Goal: Information Seeking & Learning: Learn about a topic

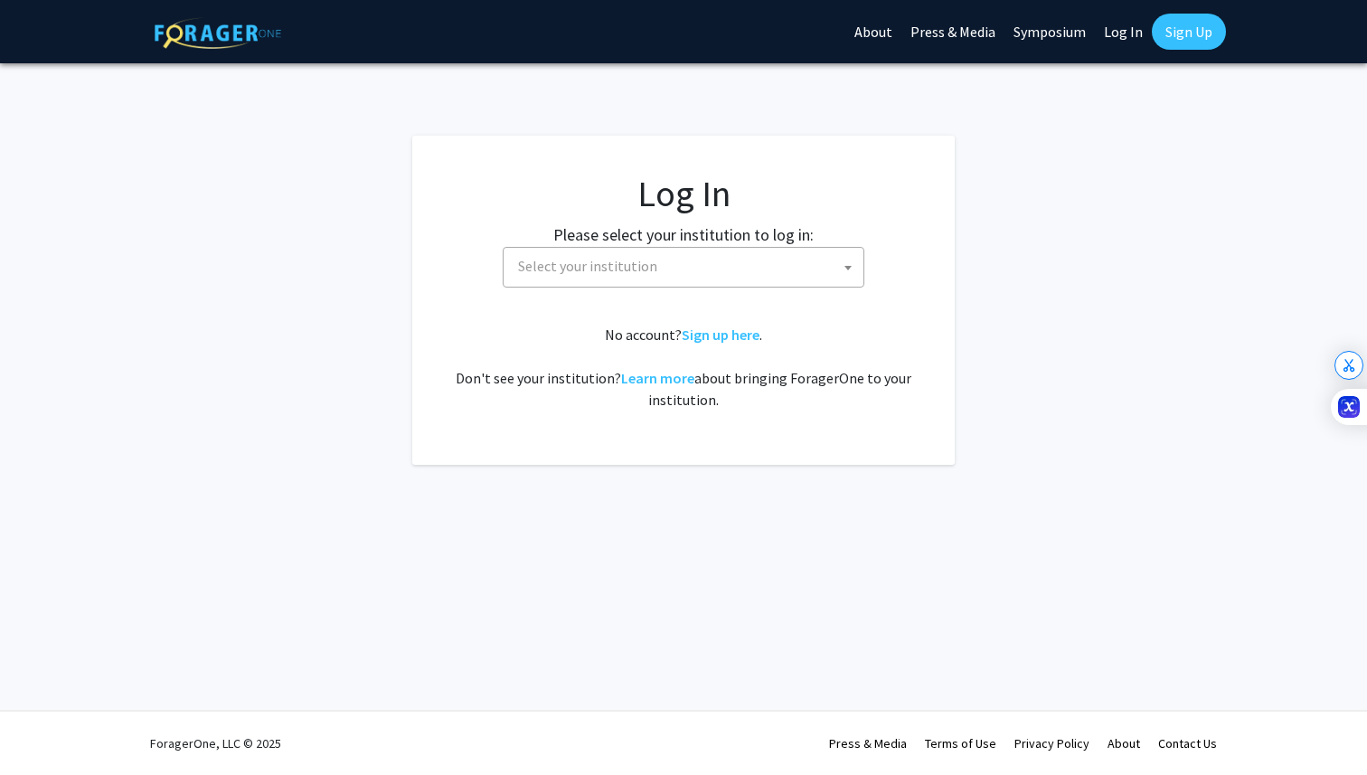
click at [795, 275] on span "Select your institution" at bounding box center [687, 266] width 353 height 37
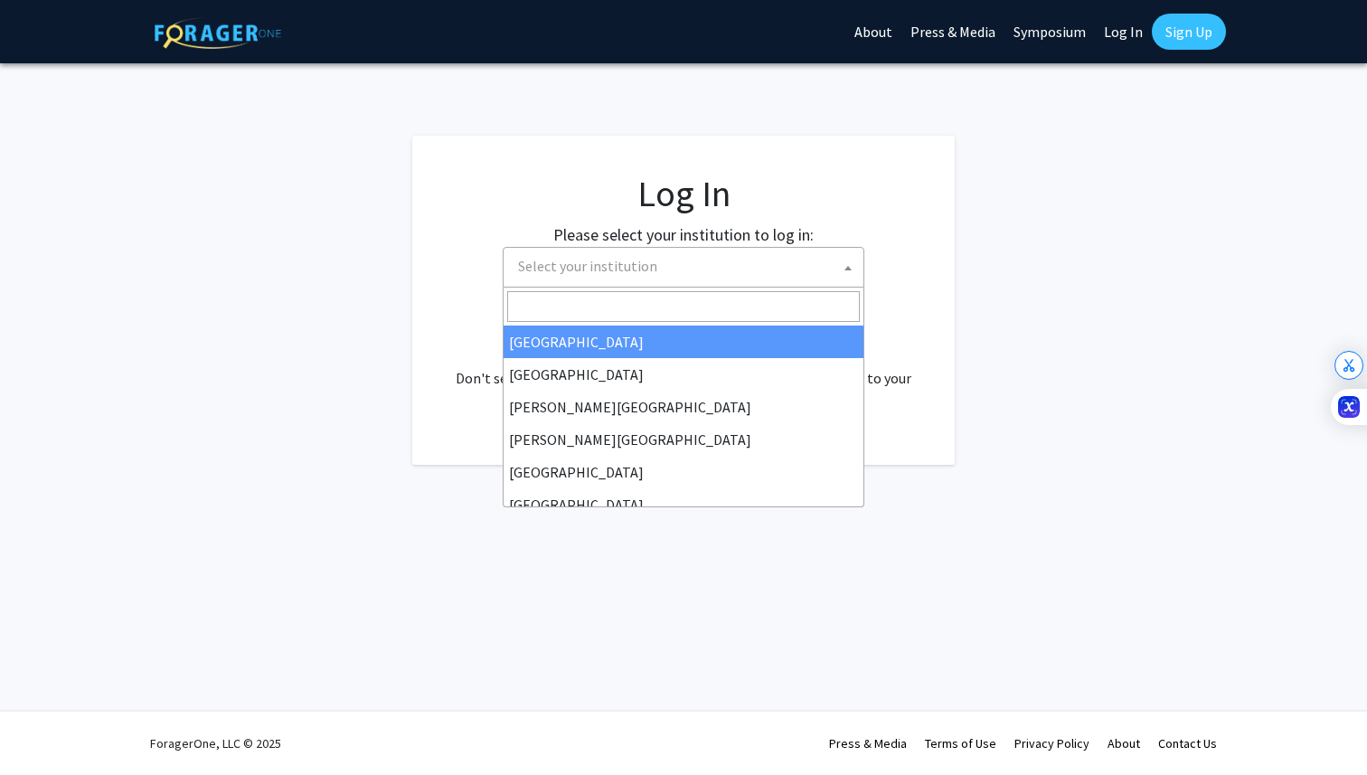
select select "34"
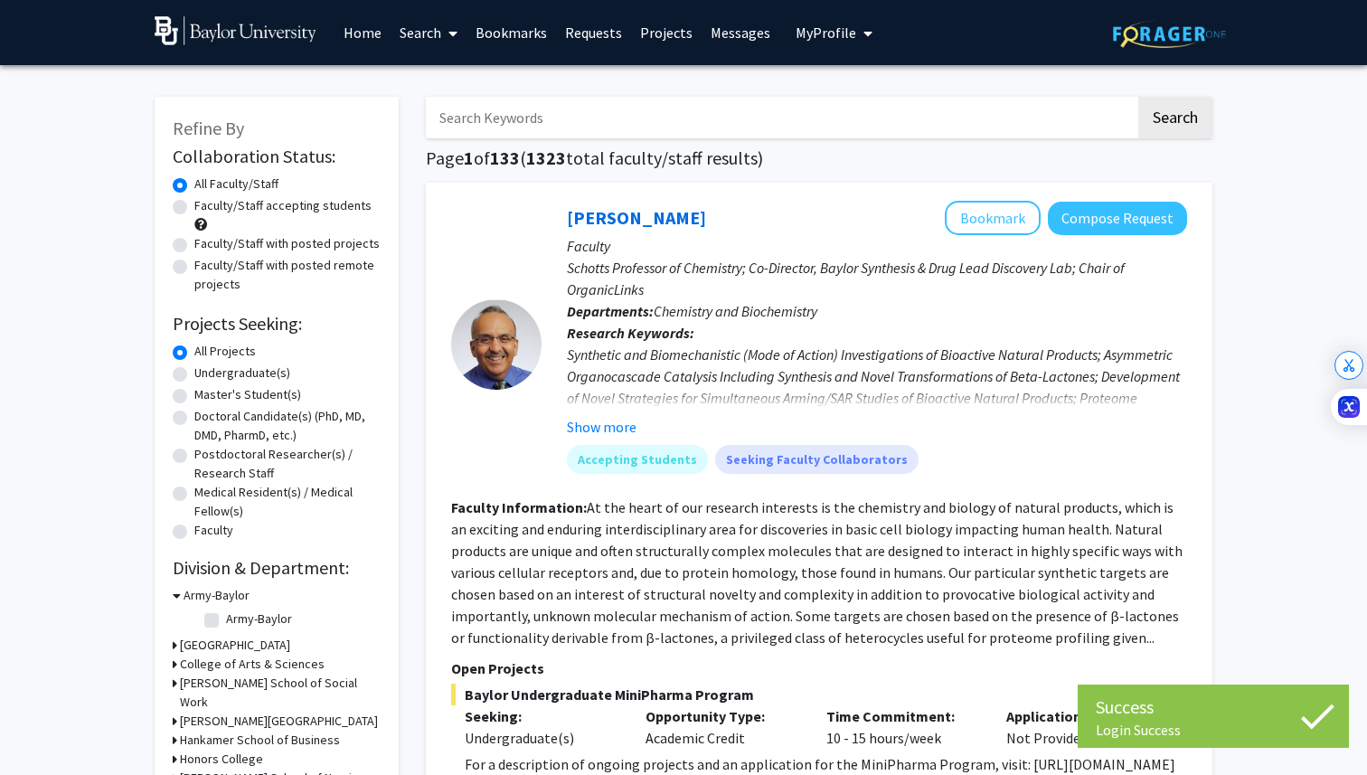
click at [225, 377] on label "Undergraduate(s)" at bounding box center [242, 373] width 96 height 19
click at [206, 375] on input "Undergraduate(s)" at bounding box center [200, 370] width 12 height 12
radio input "true"
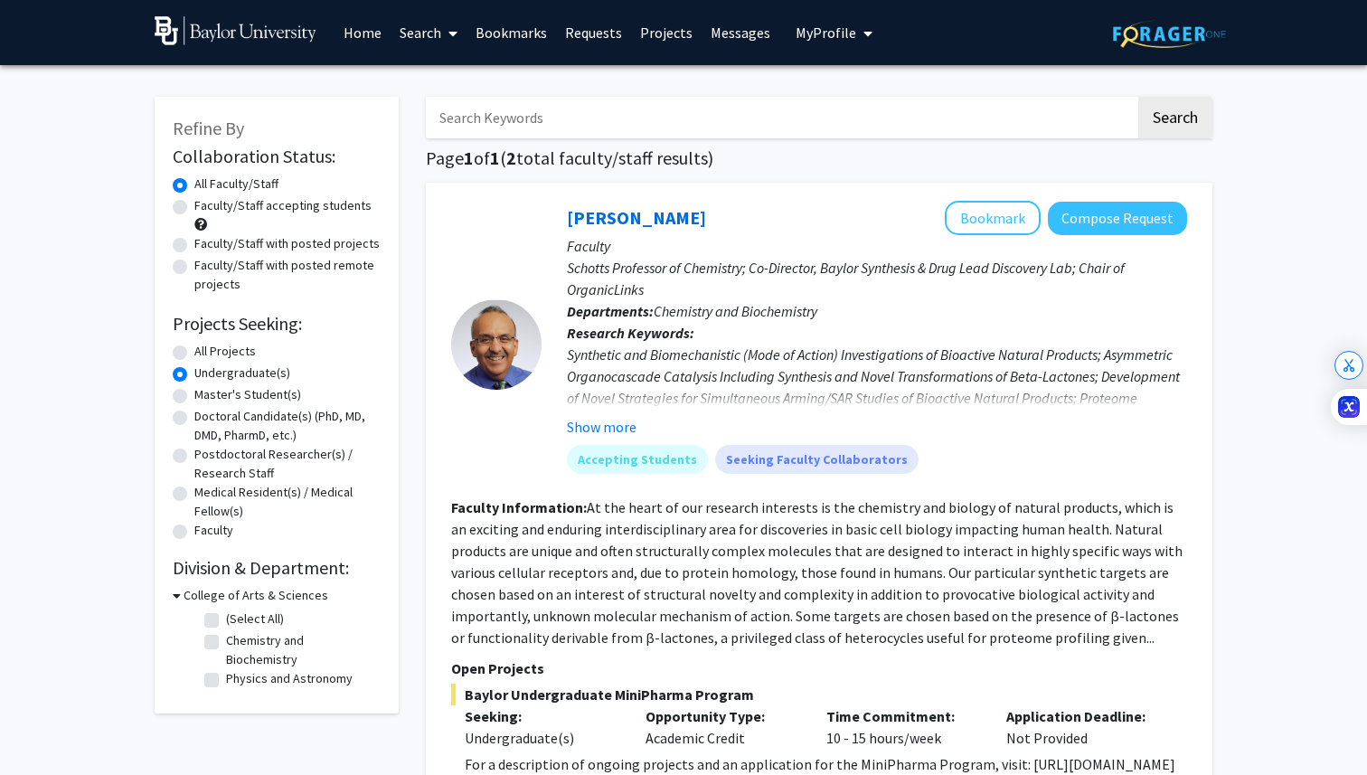
click at [288, 202] on label "Faculty/Staff accepting students" at bounding box center [282, 205] width 177 height 19
click at [206, 202] on input "Faculty/Staff accepting students" at bounding box center [200, 202] width 12 height 12
radio input "true"
click at [232, 349] on label "All Projects" at bounding box center [224, 351] width 61 height 19
click at [206, 349] on input "All Projects" at bounding box center [200, 348] width 12 height 12
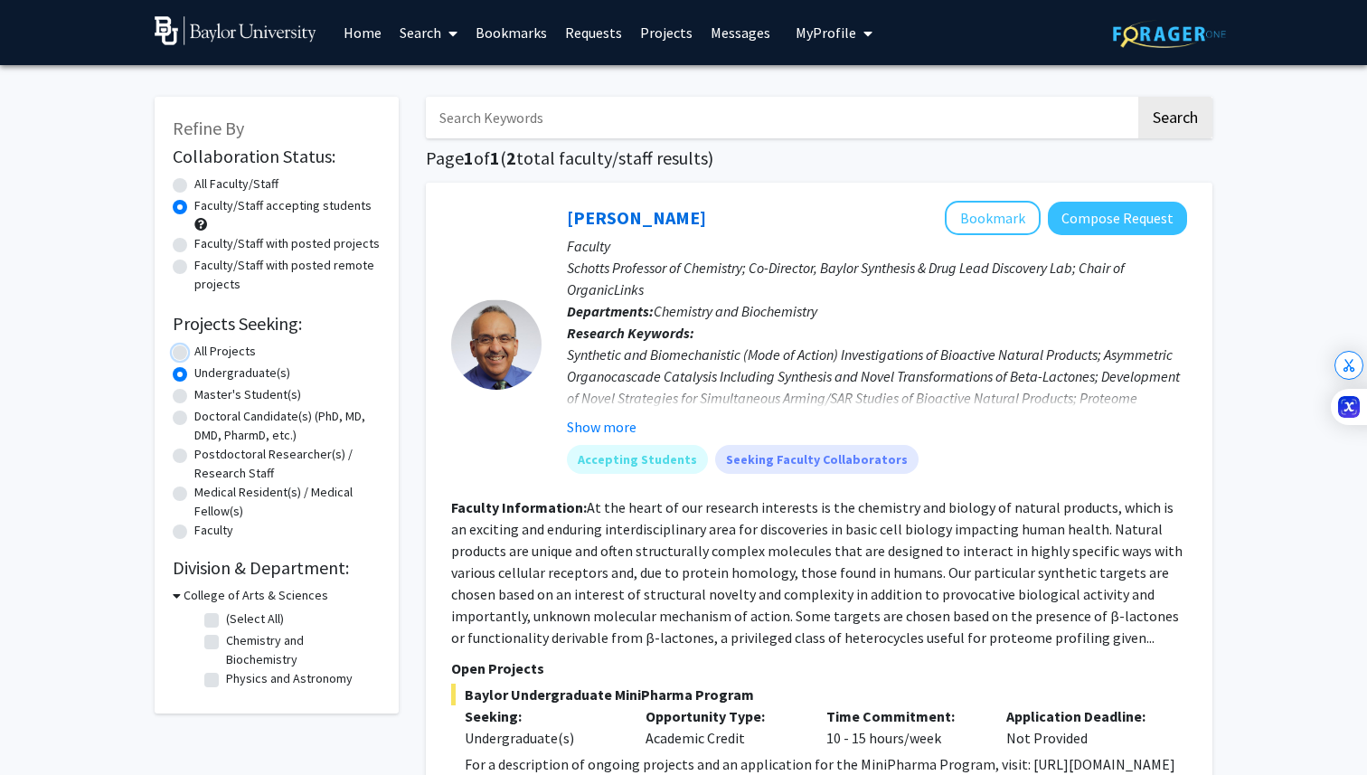
radio input "true"
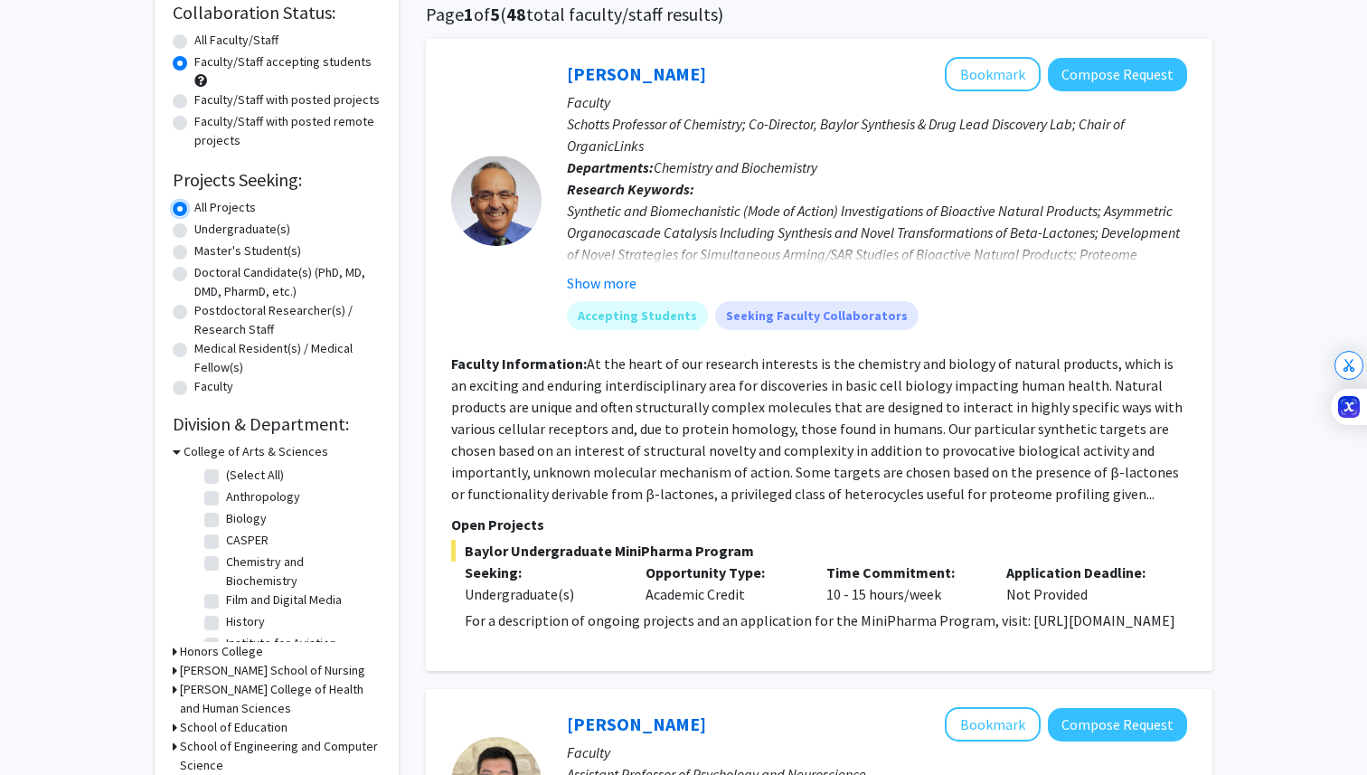
scroll to position [140, 0]
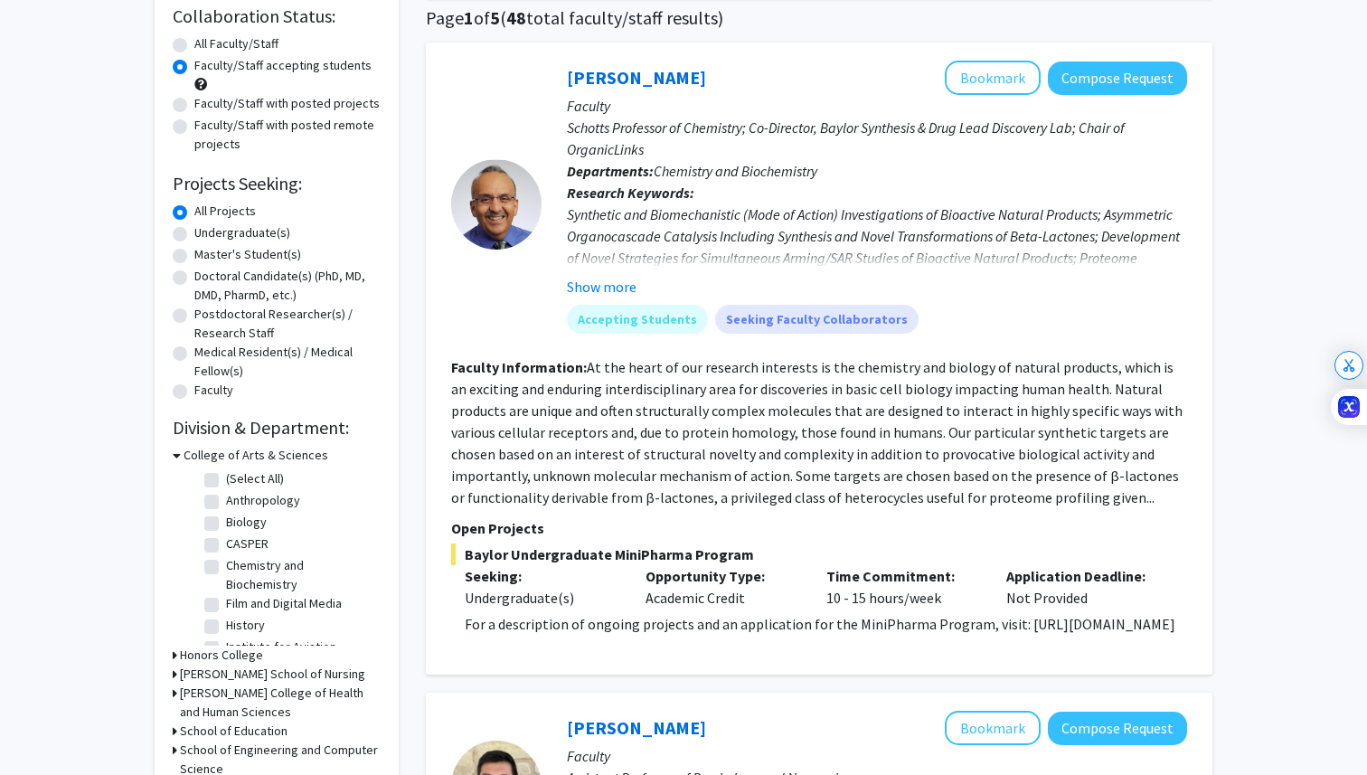
click at [543, 635] on p "For a description of ongoing projects and an application for the MiniPharma Pro…" at bounding box center [826, 624] width 723 height 22
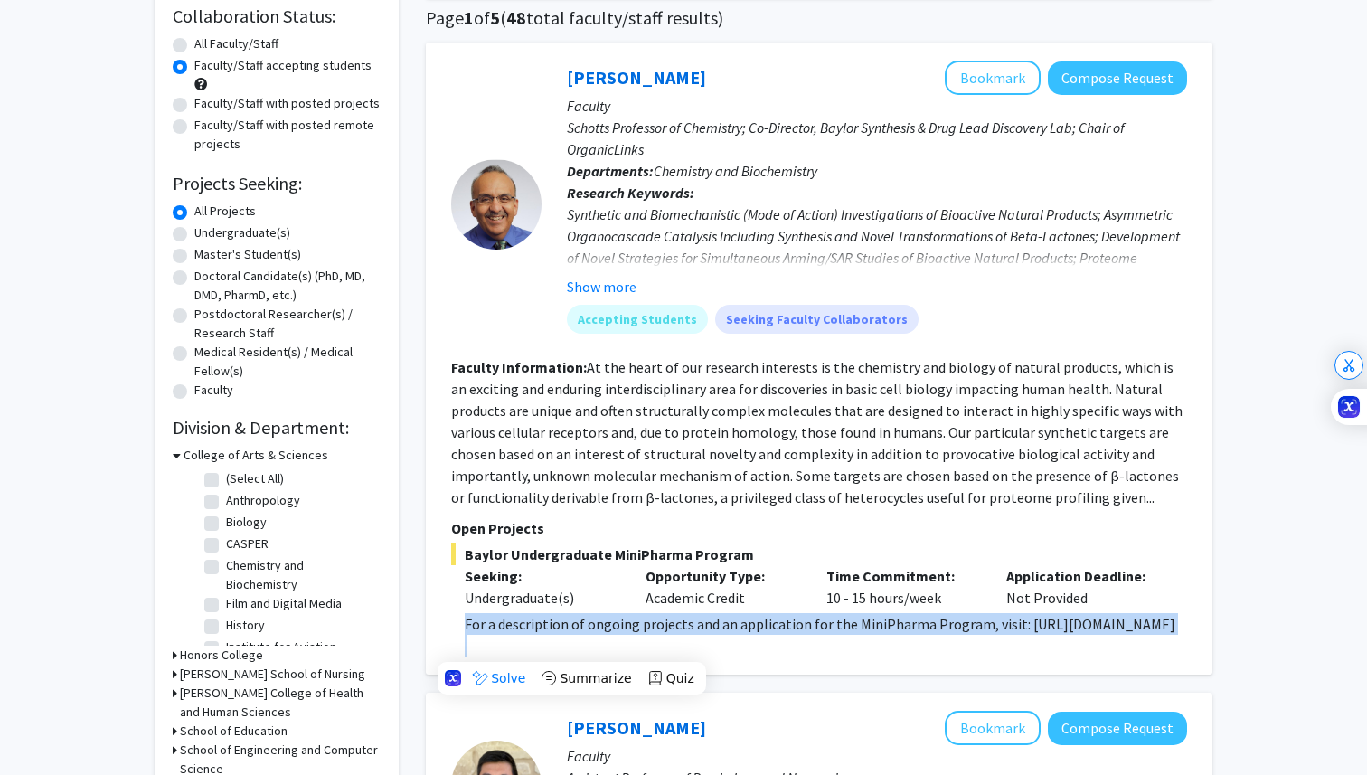
click at [543, 635] on p "For a description of ongoing projects and an application for the MiniPharma Pro…" at bounding box center [826, 624] width 723 height 22
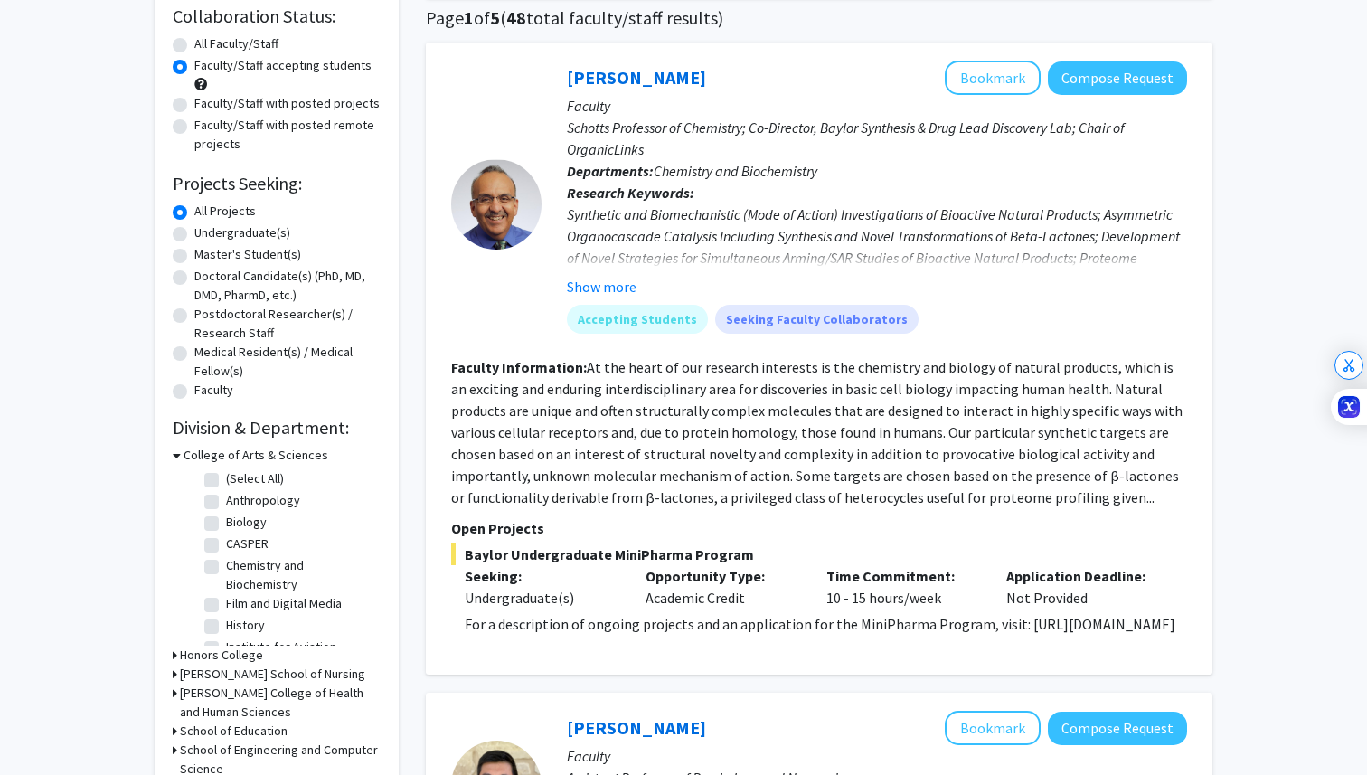
drag, startPoint x: 466, startPoint y: 648, endPoint x: 708, endPoint y: 636, distance: 242.7
click at [710, 635] on p "For a description of ongoing projects and an application for the MiniPharma Pro…" at bounding box center [826, 624] width 723 height 22
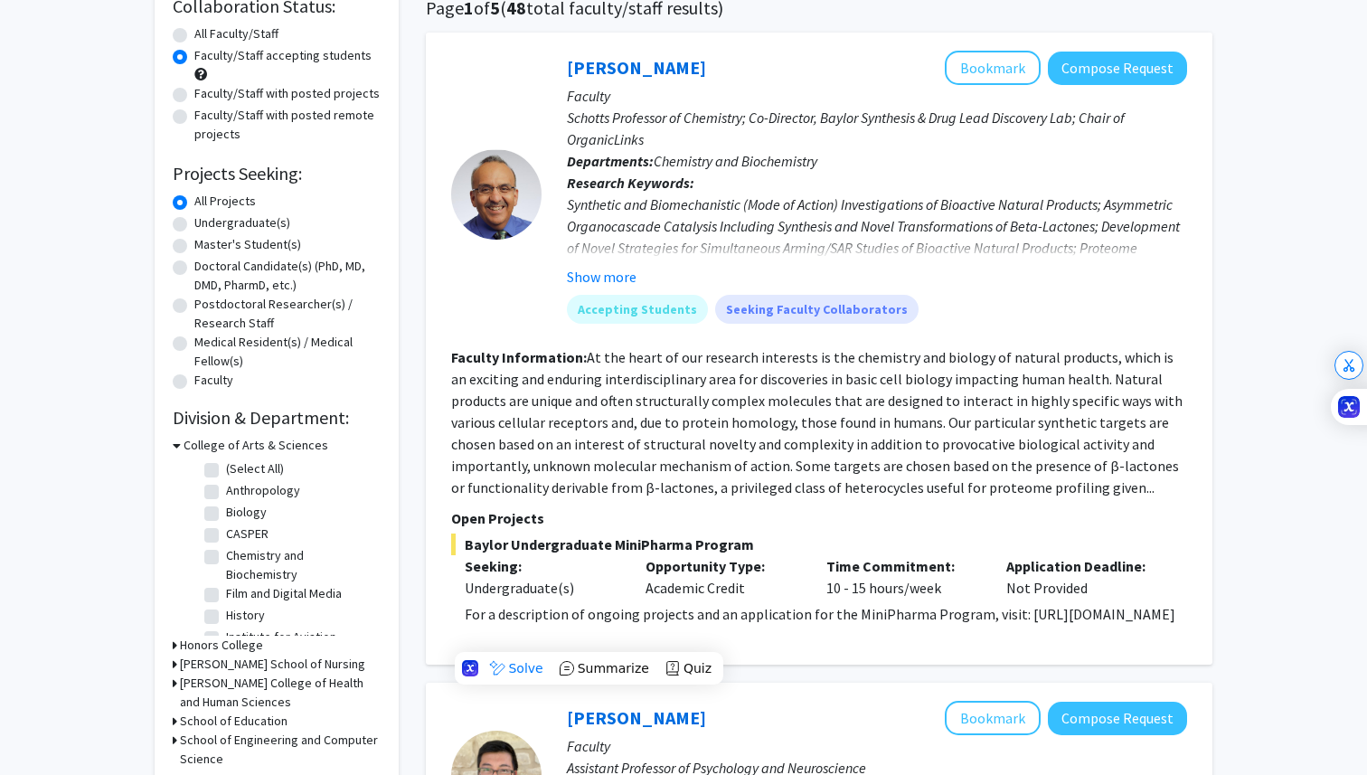
click at [580, 414] on fg-read-more "At the heart of our research interests is the chemistry and biology of natural …" at bounding box center [817, 422] width 732 height 148
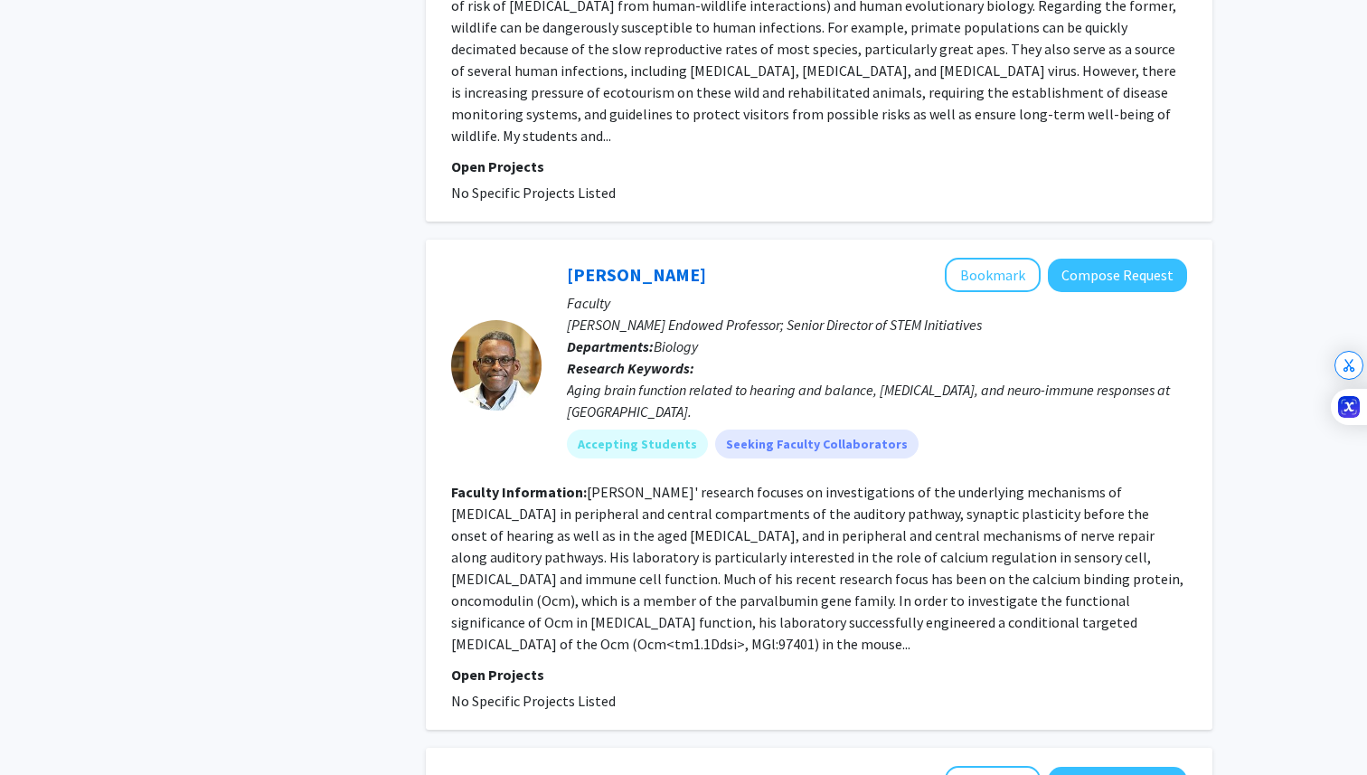
scroll to position [2346, 0]
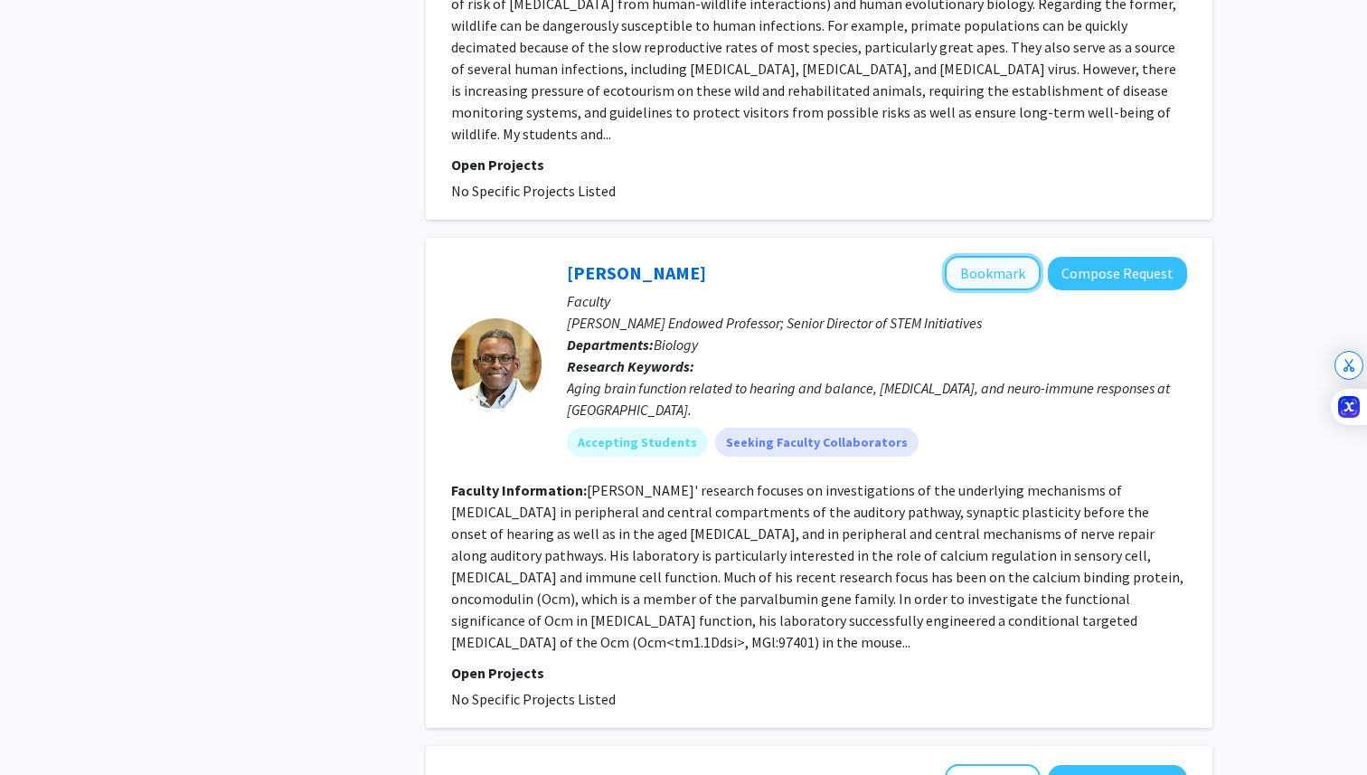
click at [1006, 256] on button "Bookmark" at bounding box center [993, 273] width 96 height 34
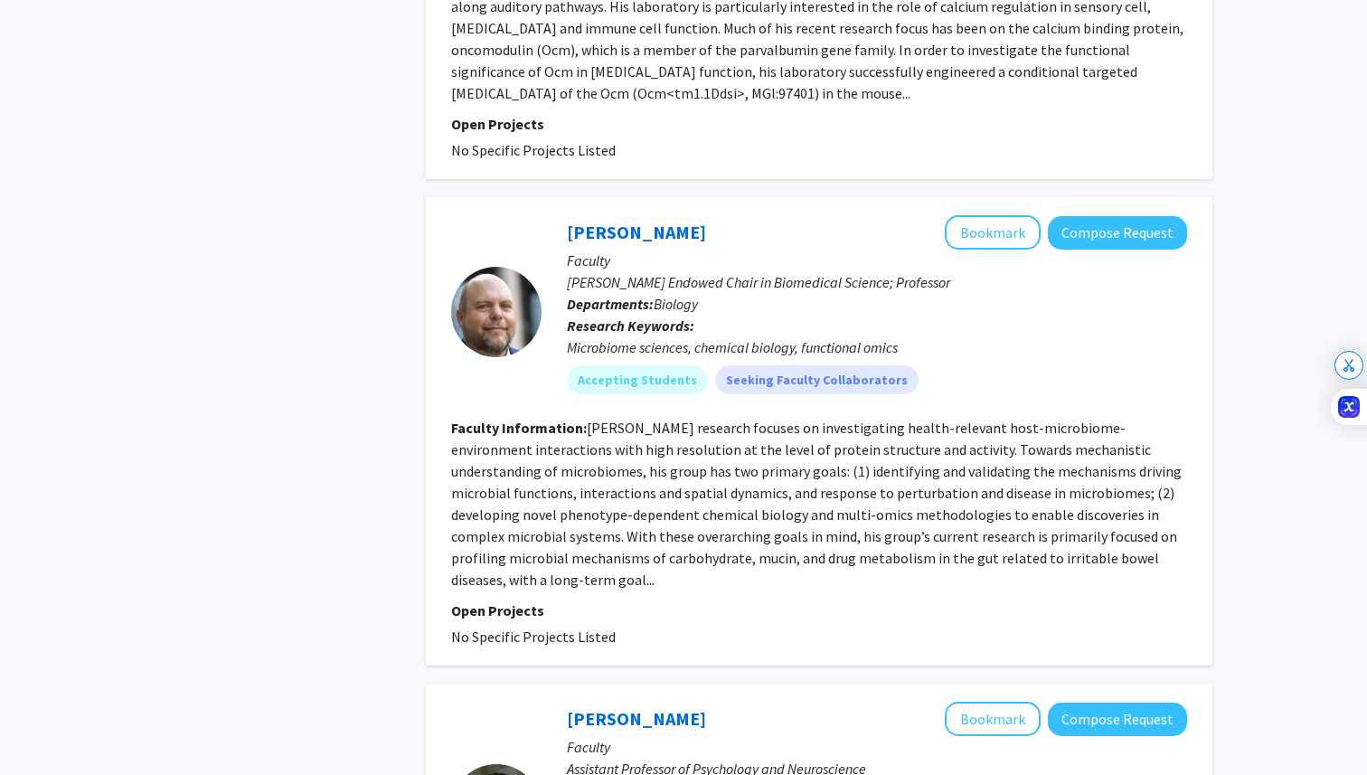
scroll to position [2896, 0]
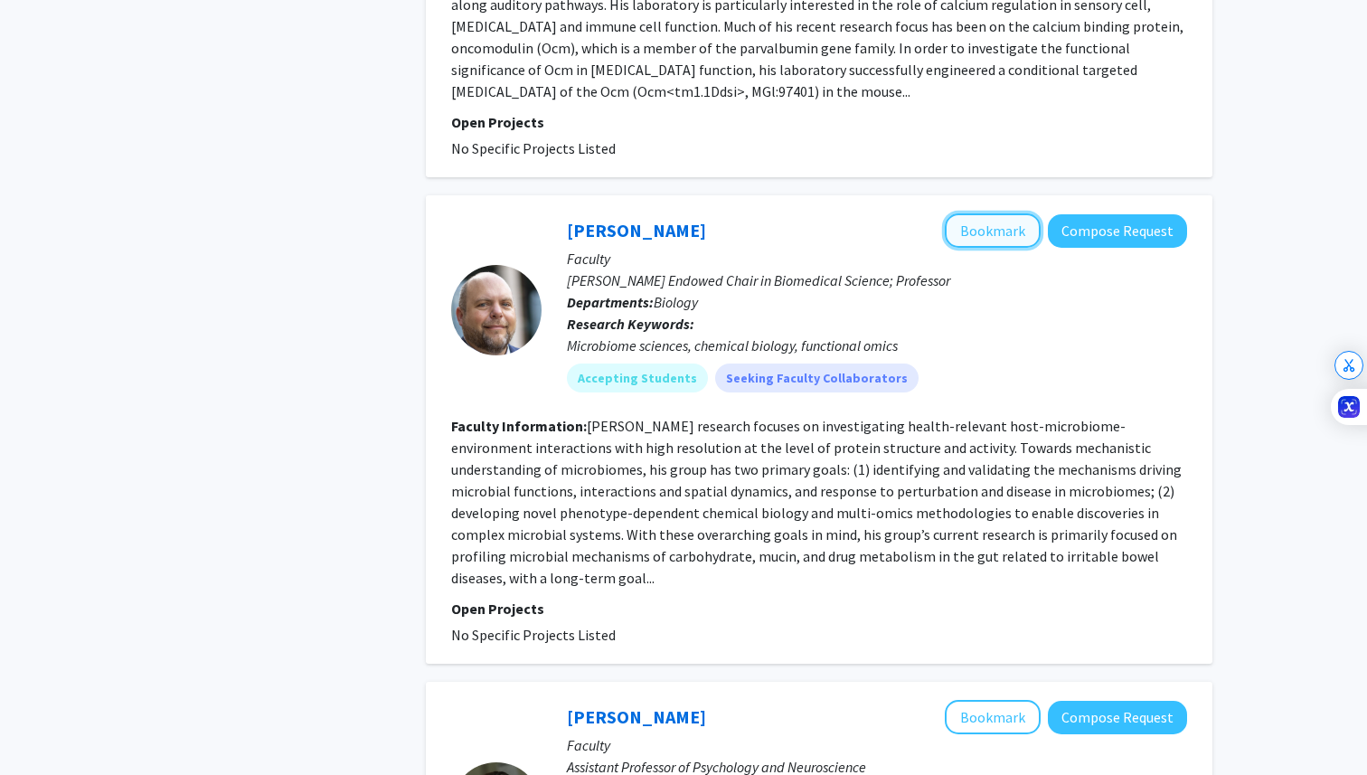
click at [1018, 213] on button "Bookmark" at bounding box center [993, 230] width 96 height 34
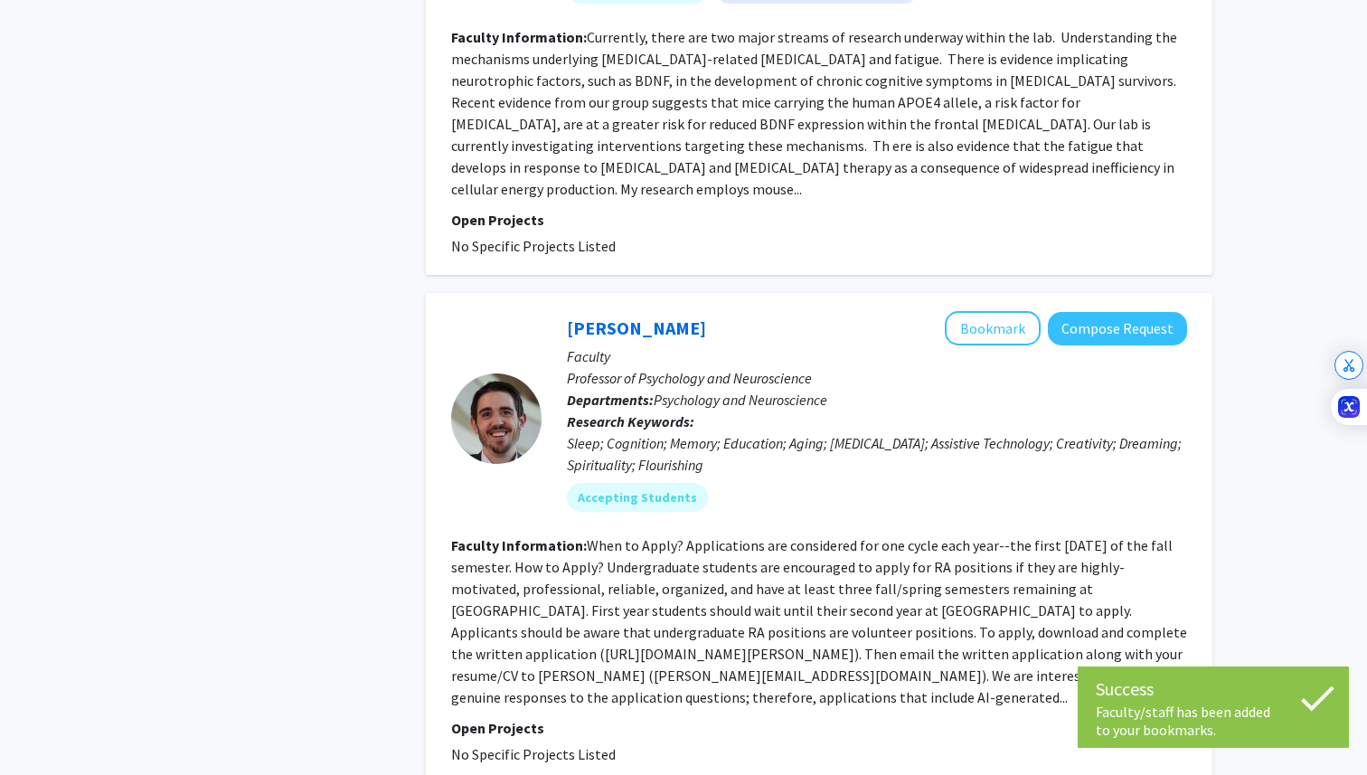
scroll to position [3804, 0]
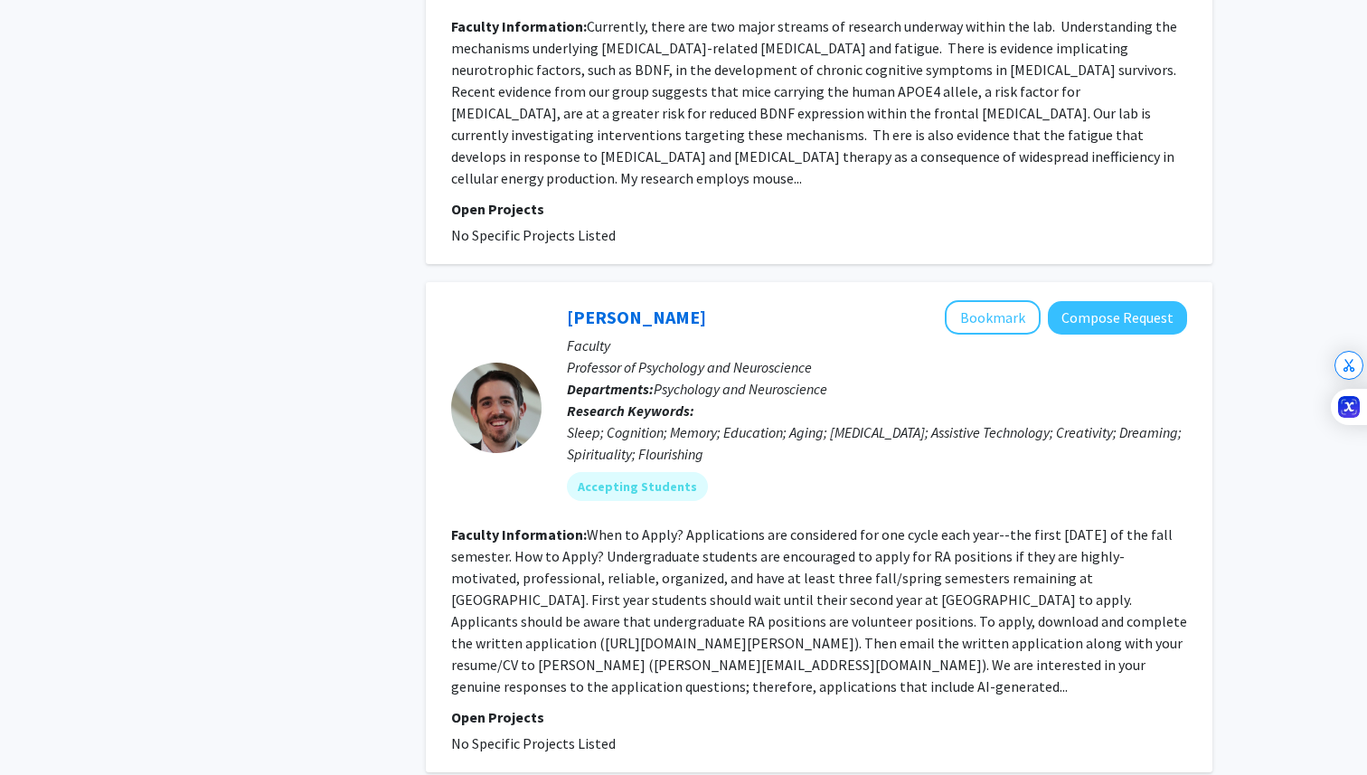
click at [998, 335] on p "Faculty" at bounding box center [877, 346] width 620 height 22
click at [1003, 300] on button "Bookmark" at bounding box center [993, 317] width 96 height 34
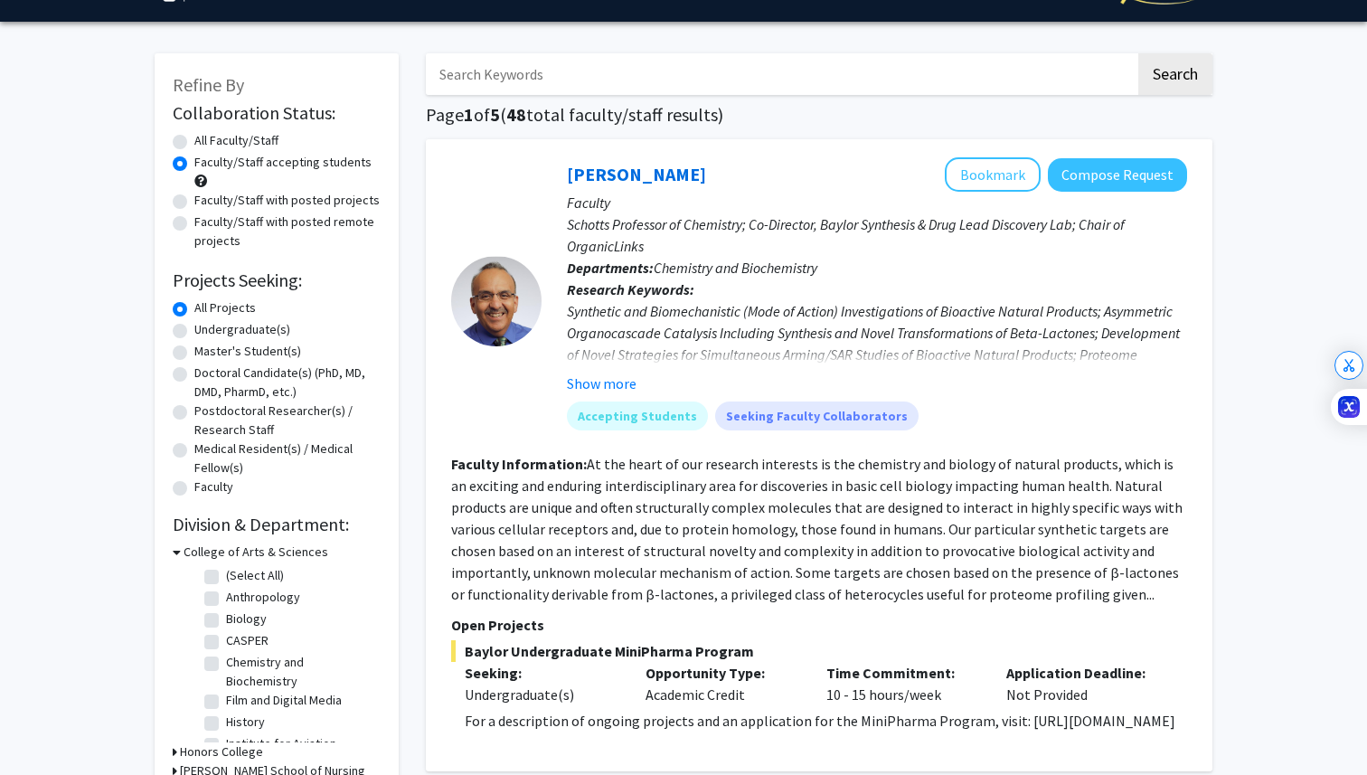
scroll to position [0, 0]
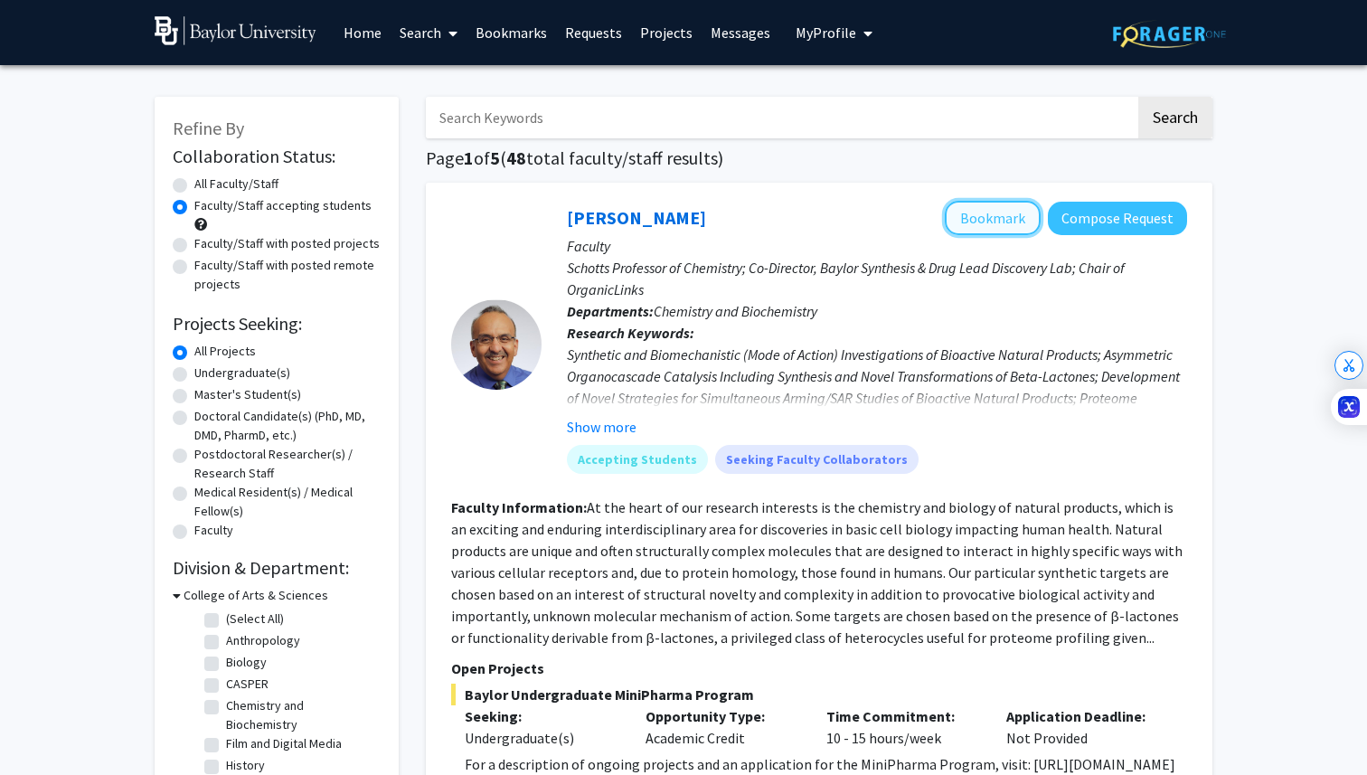
click at [968, 214] on button "Bookmark" at bounding box center [993, 218] width 96 height 34
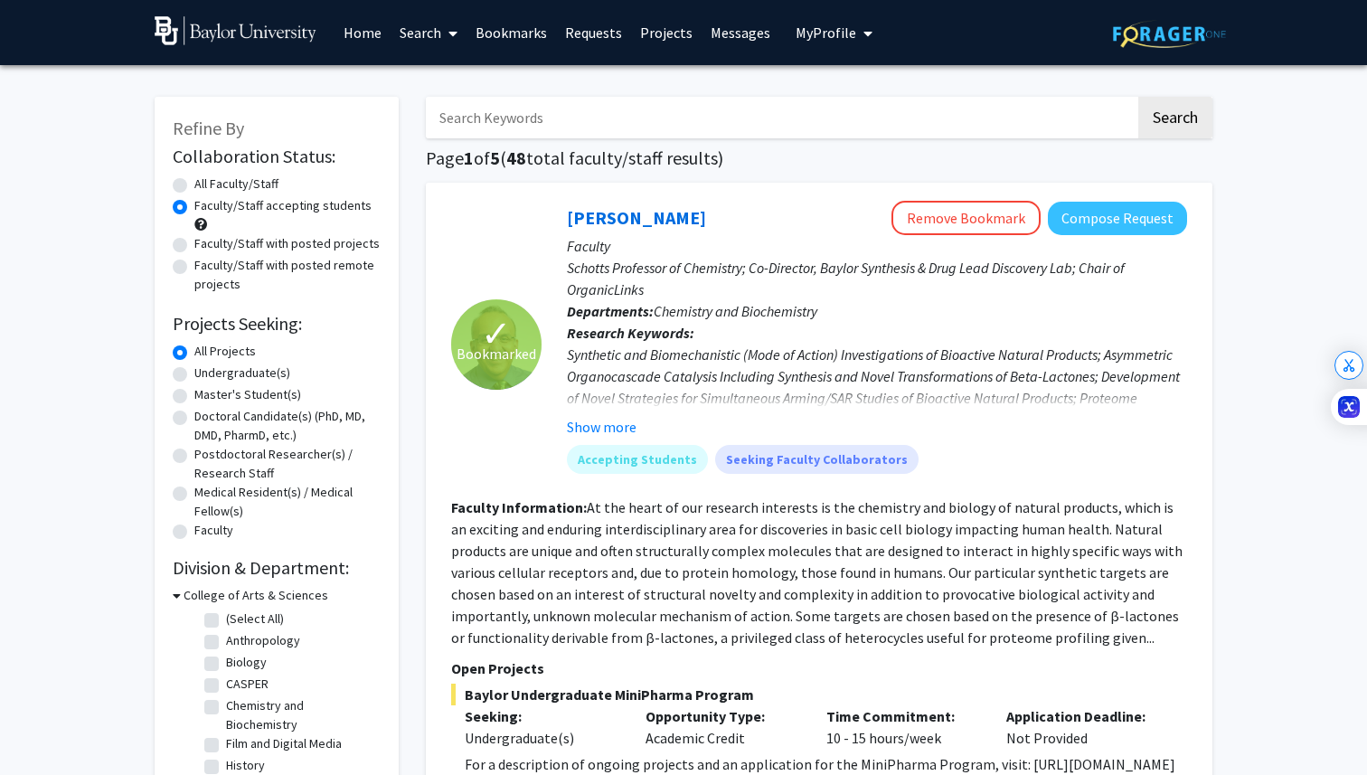
click at [660, 24] on link "Projects" at bounding box center [666, 32] width 71 height 63
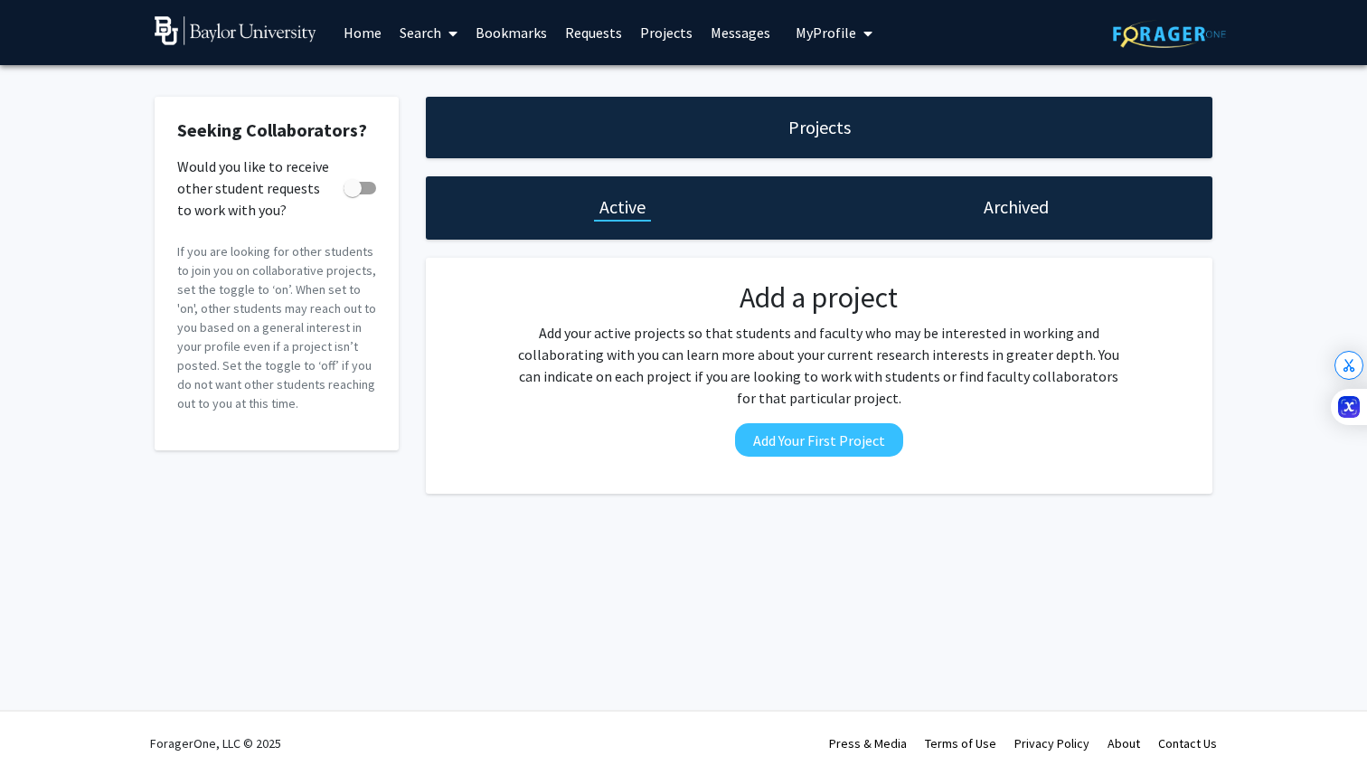
click at [430, 33] on link "Search" at bounding box center [429, 32] width 76 height 63
click at [442, 85] on span "Faculty/Staff" at bounding box center [457, 83] width 133 height 36
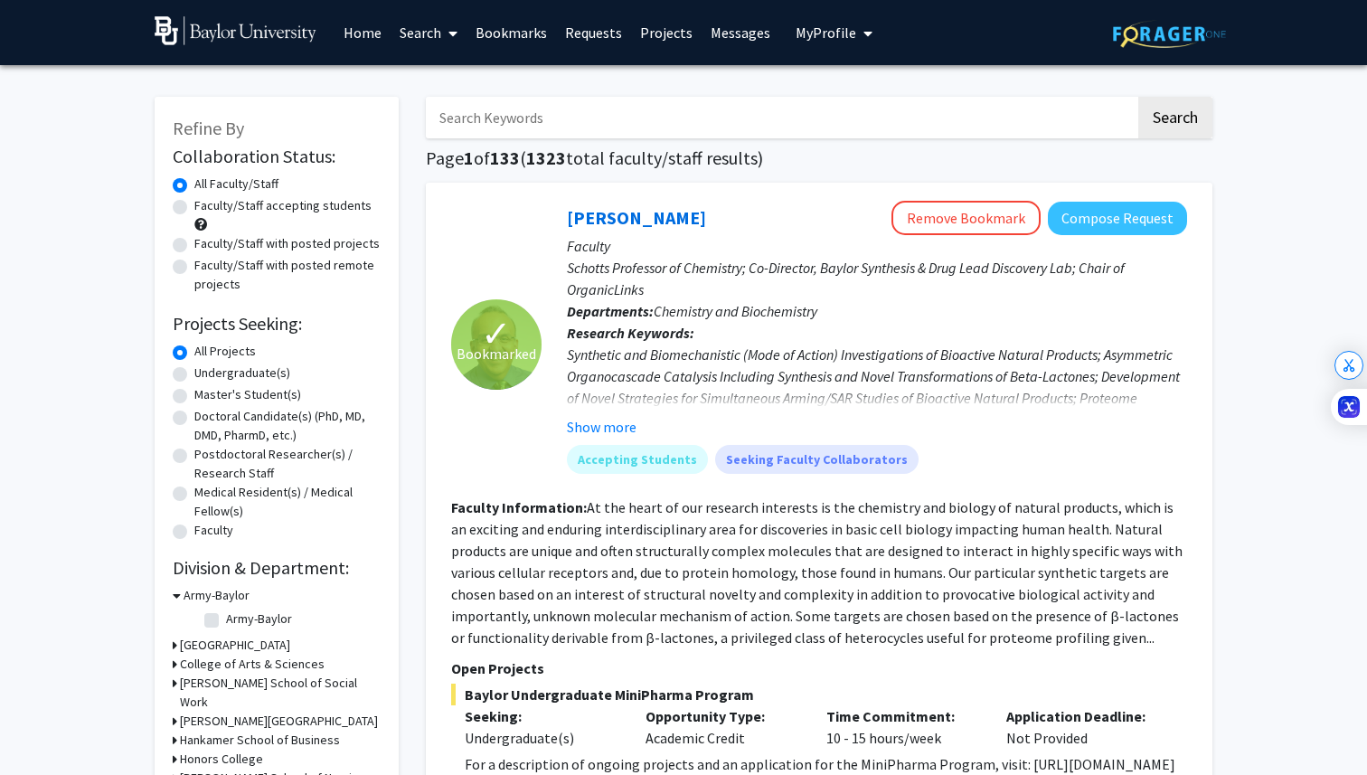
click at [373, 36] on link "Home" at bounding box center [363, 32] width 56 height 63
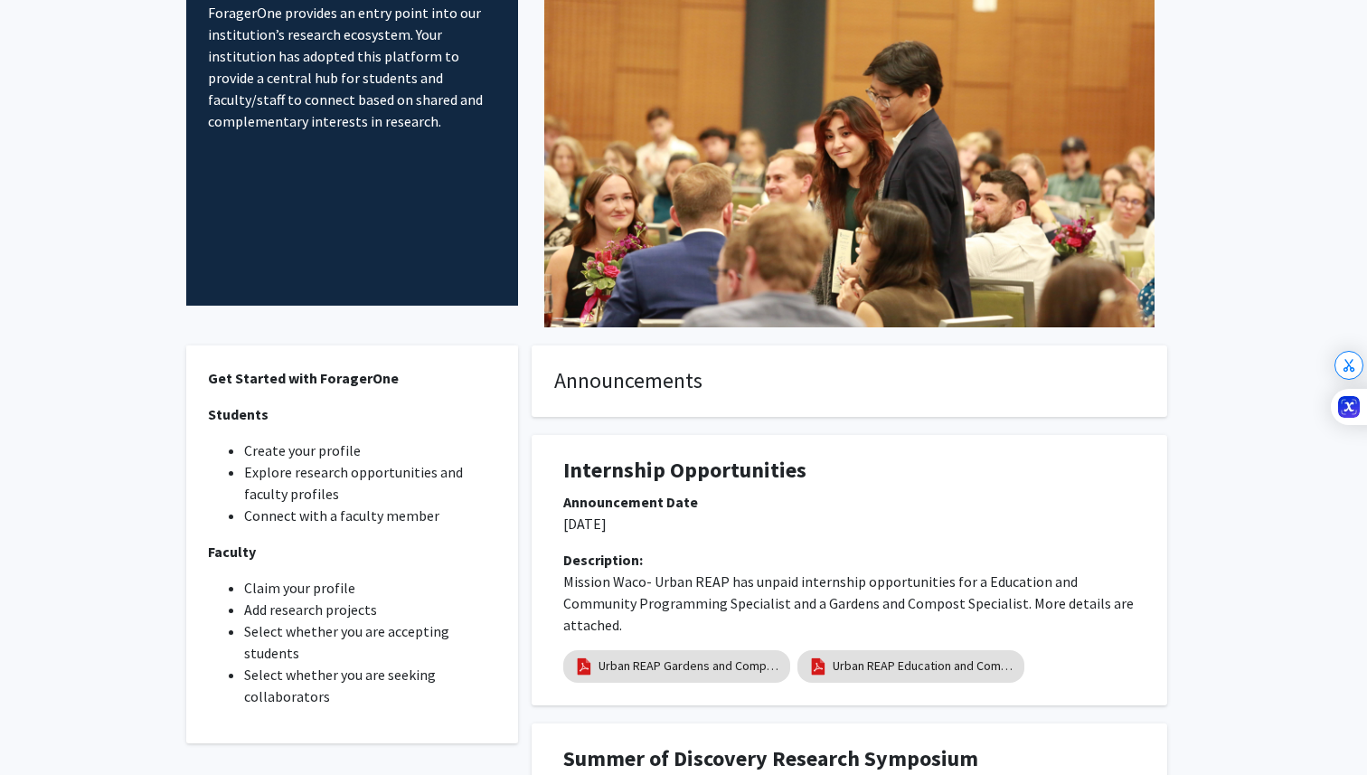
scroll to position [165, 0]
